Goal: Task Accomplishment & Management: Complete application form

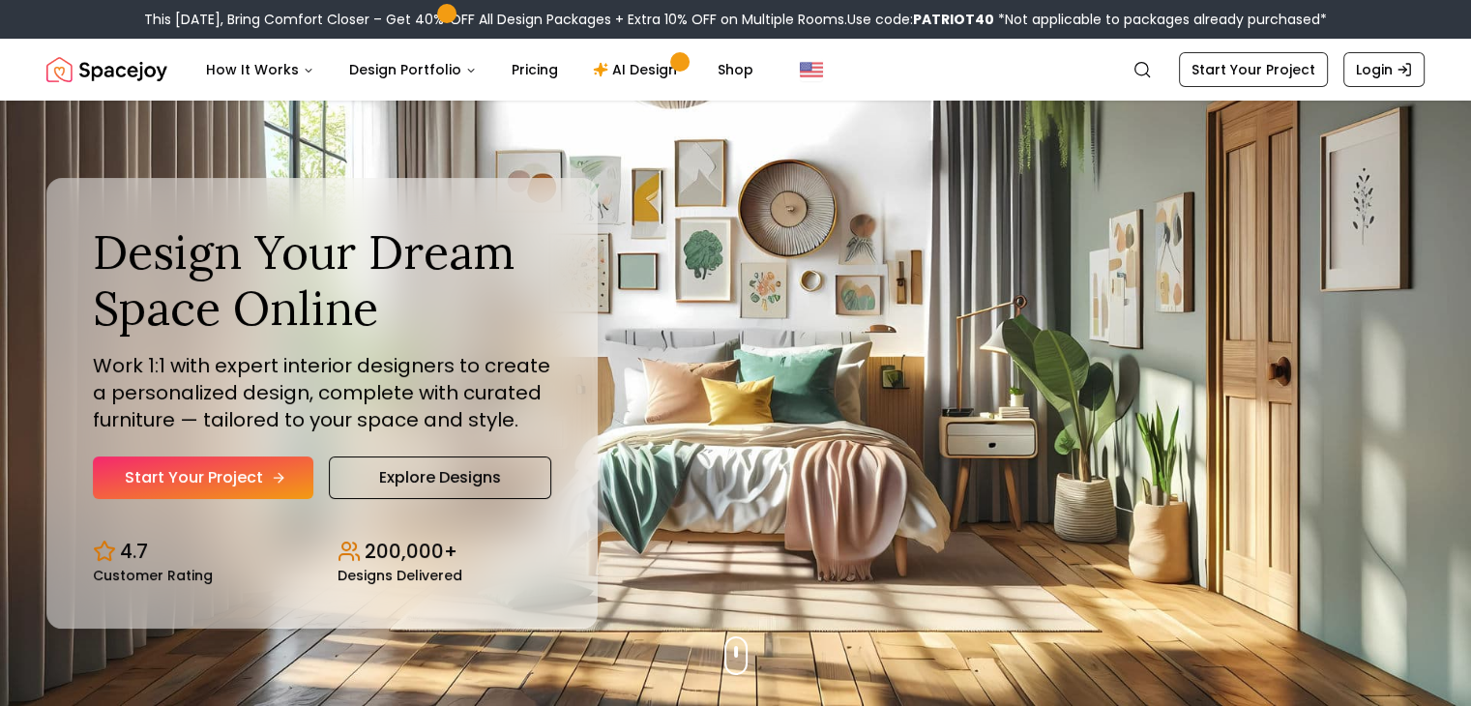
click at [248, 469] on link "Start Your Project" at bounding box center [203, 478] width 221 height 43
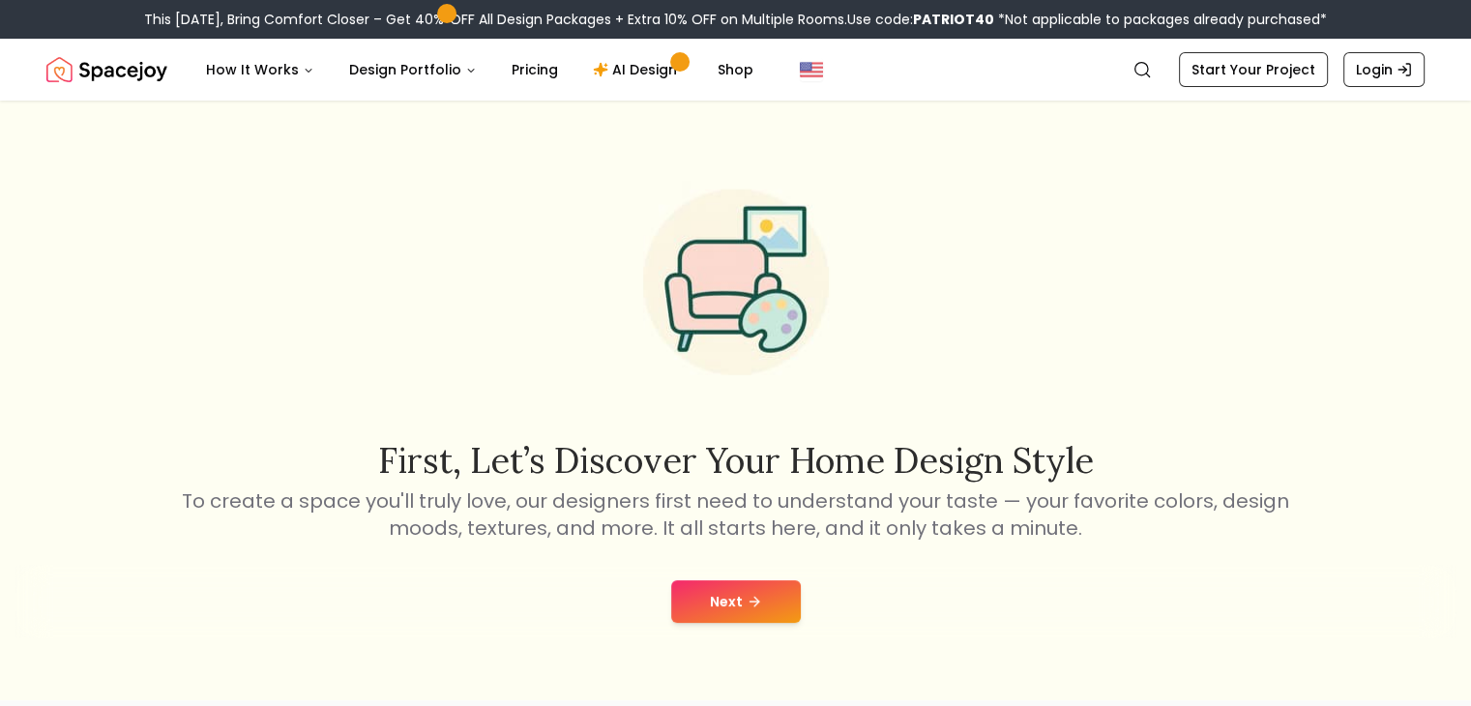
click at [748, 610] on button "Next" at bounding box center [736, 601] width 130 height 43
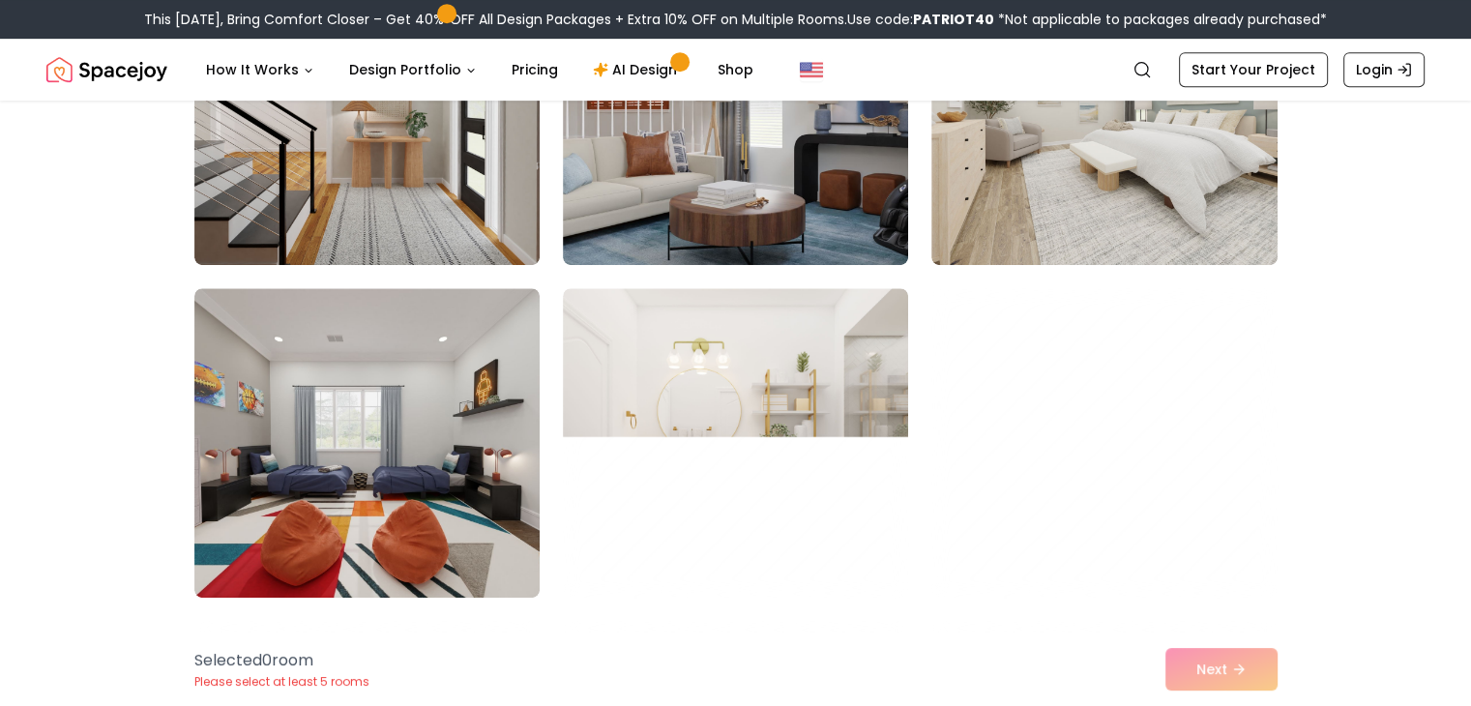
scroll to position [1033, 0]
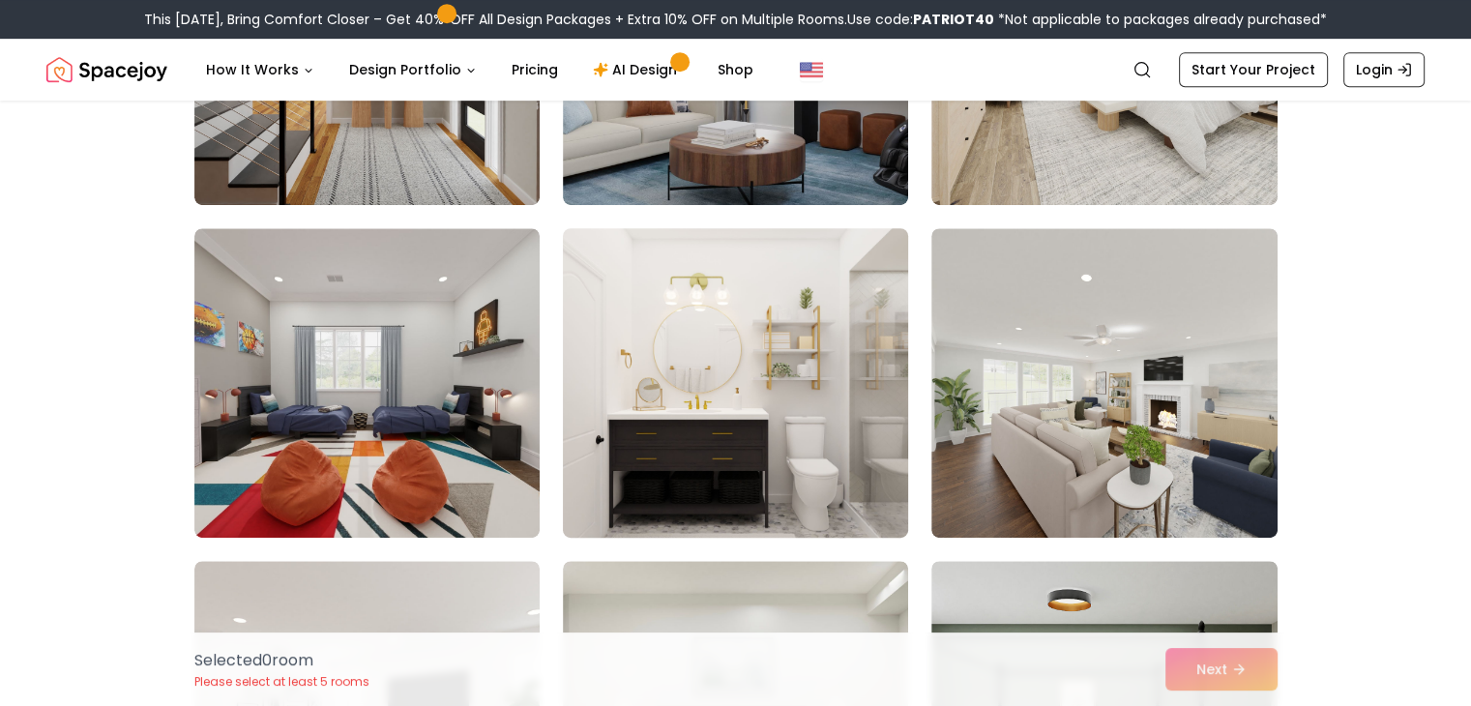
click at [783, 443] on img at bounding box center [735, 383] width 363 height 325
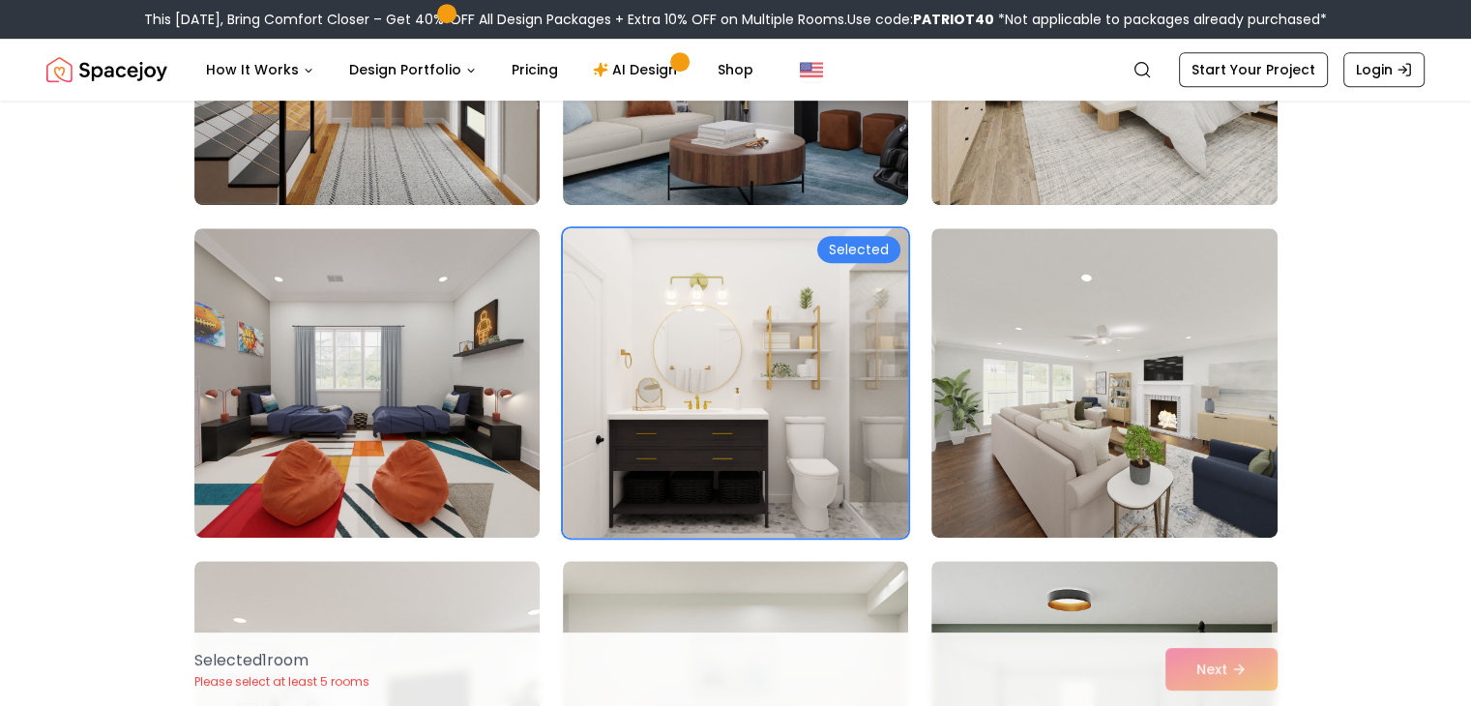
click at [783, 443] on img at bounding box center [735, 383] width 363 height 325
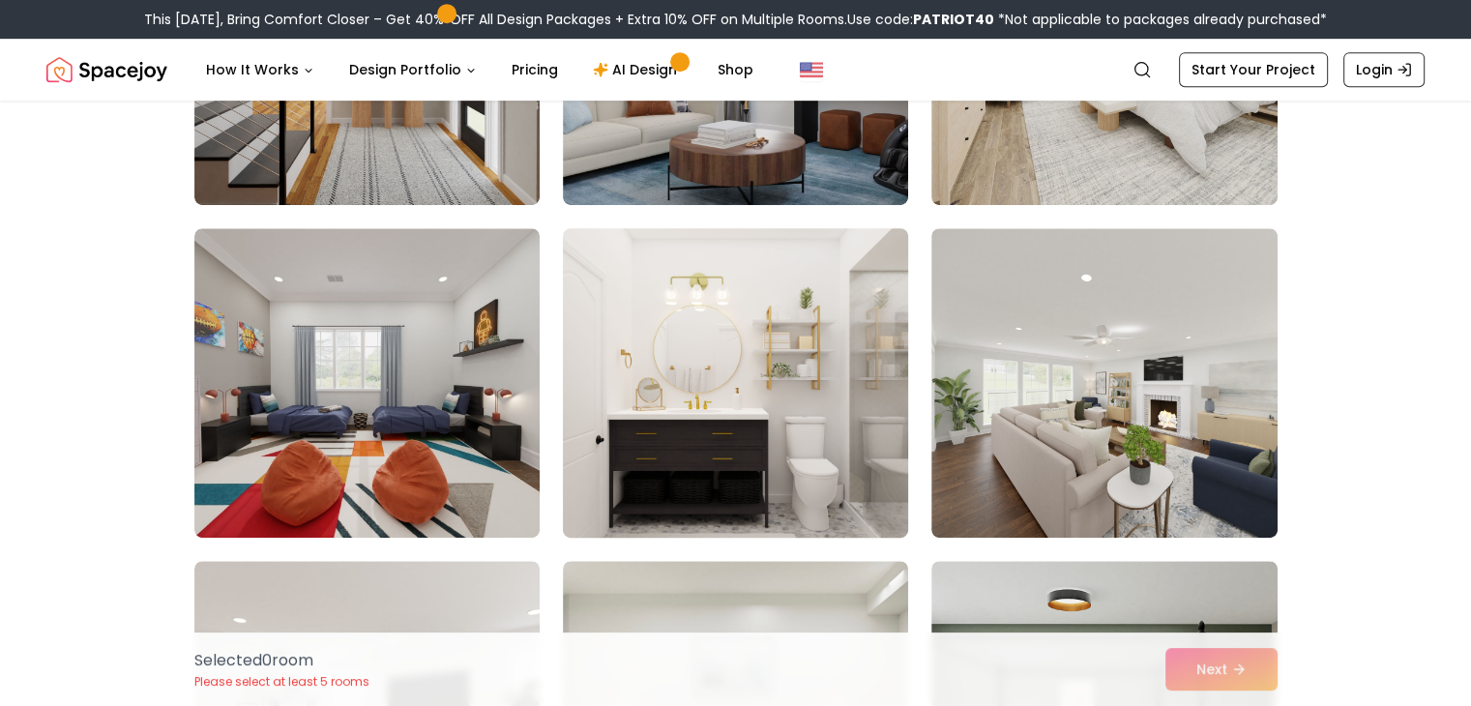
click at [695, 450] on img at bounding box center [735, 383] width 363 height 325
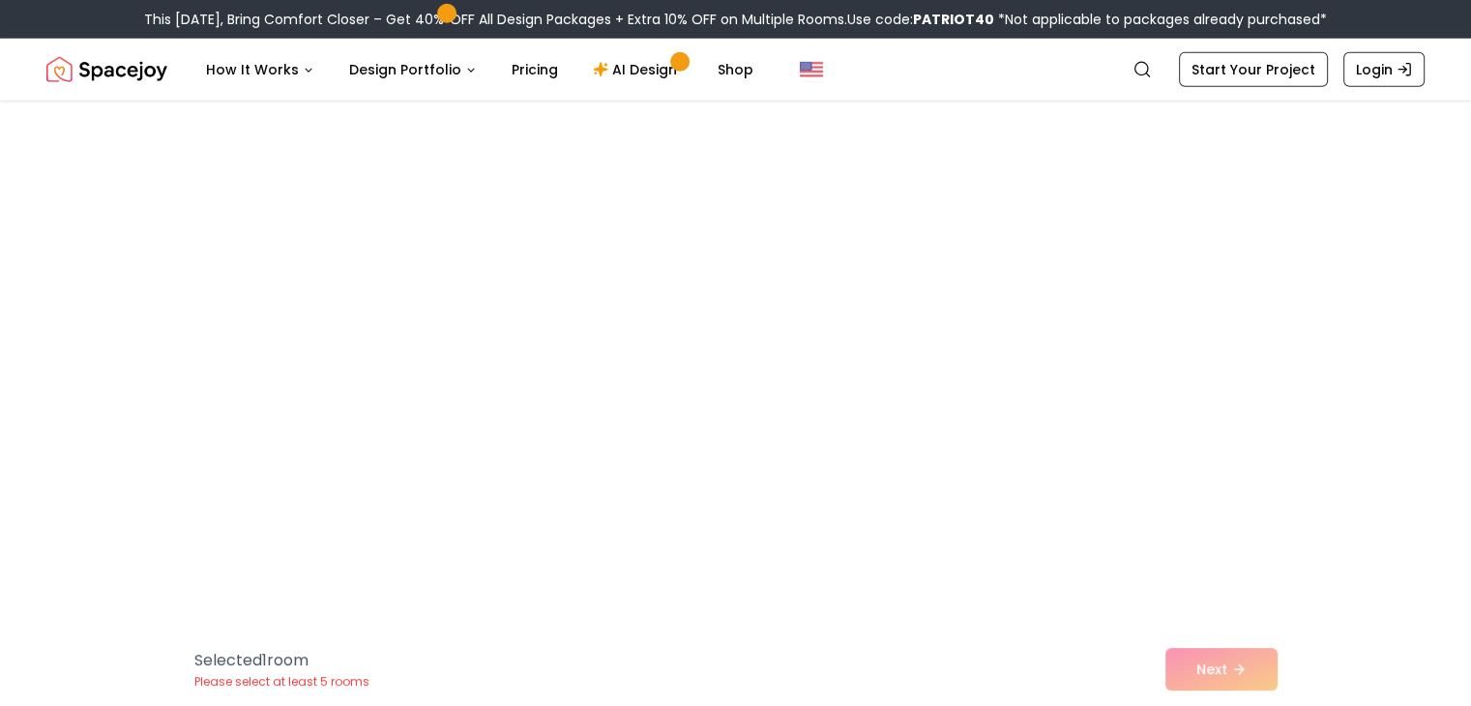
scroll to position [5357, 0]
